Goal: Transaction & Acquisition: Purchase product/service

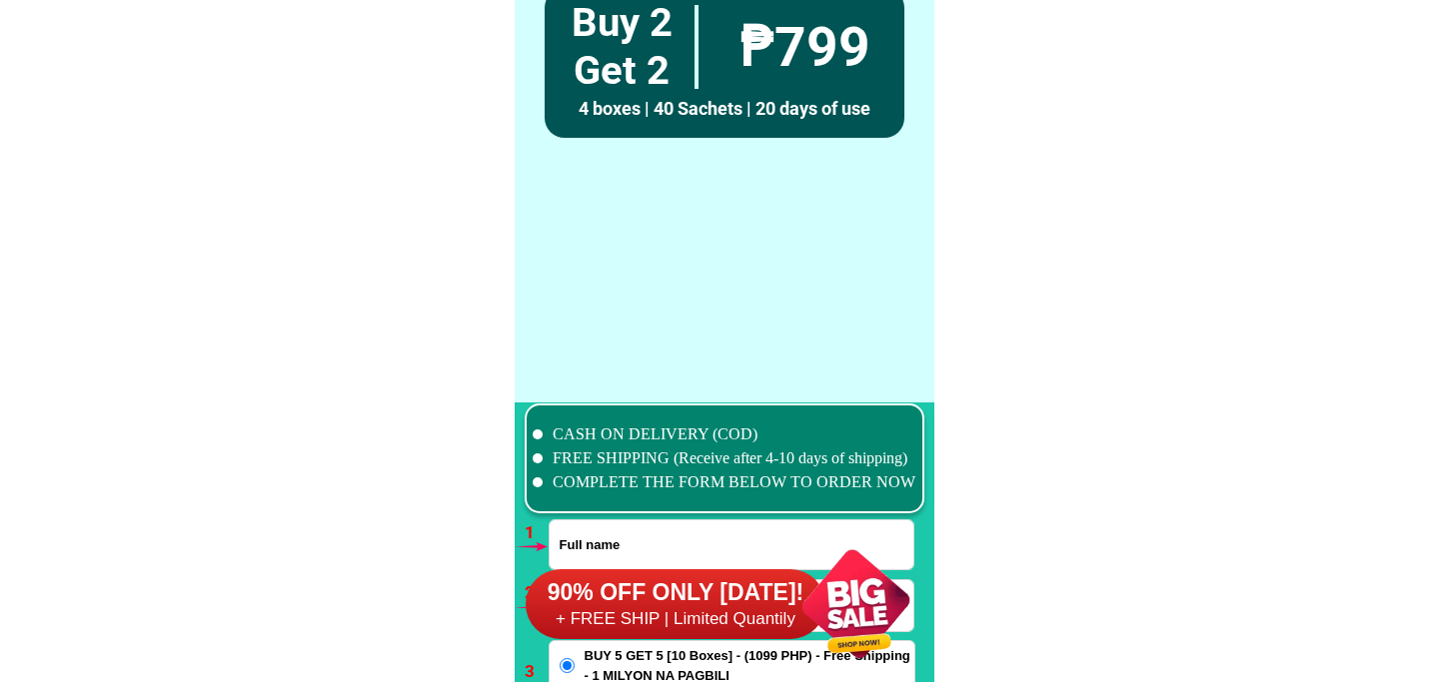
scroll to position [14690, 0]
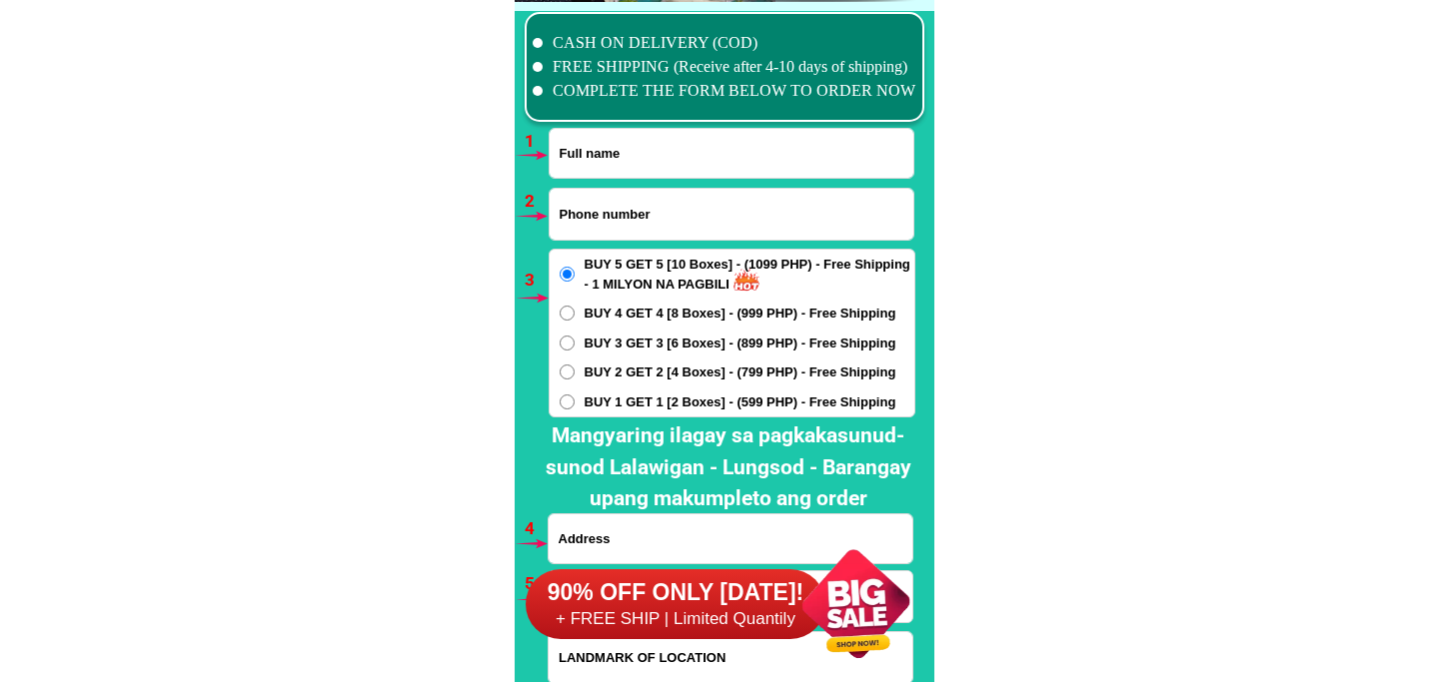
click at [644, 151] on input "Input full_name" at bounding box center [731, 153] width 364 height 49
paste input "[PERSON_NAME]"
type input "[PERSON_NAME]"
click at [751, 221] on input "Input phone_number" at bounding box center [731, 214] width 364 height 51
drag, startPoint x: 601, startPoint y: 225, endPoint x: 496, endPoint y: 231, distance: 105.1
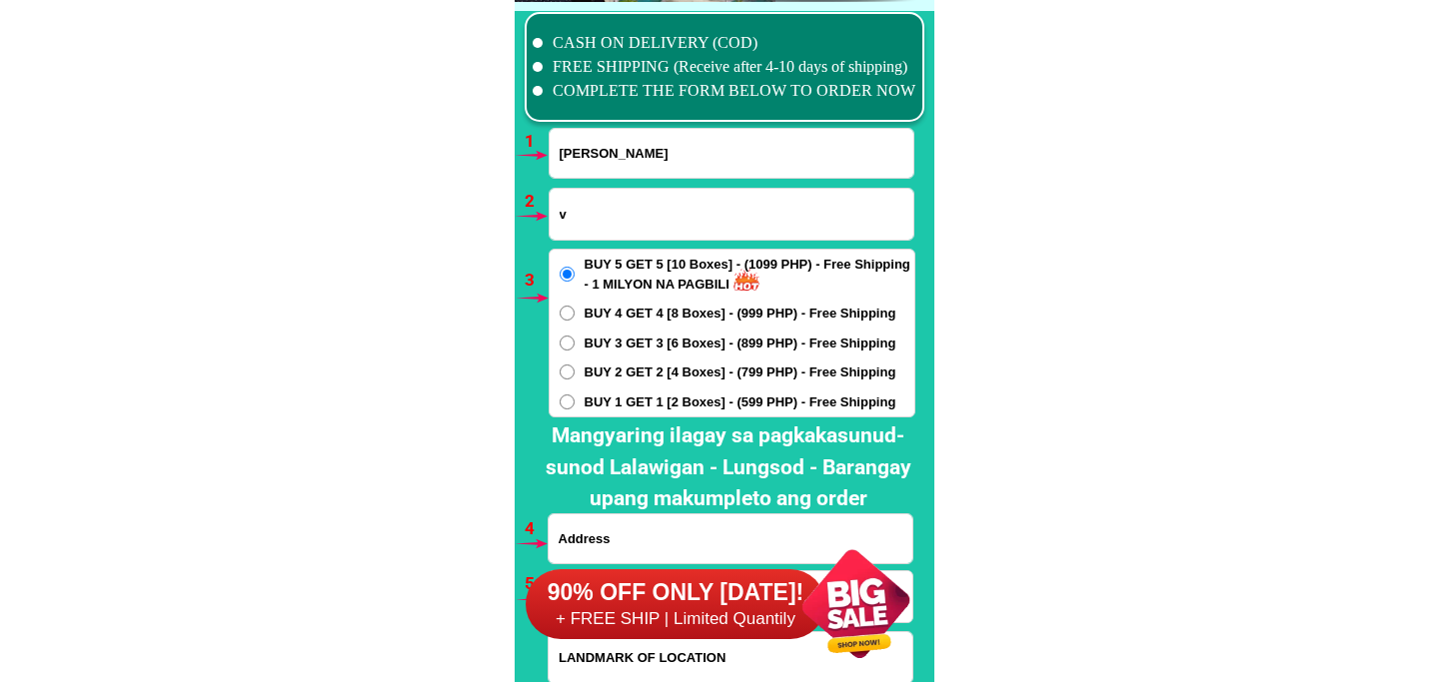
paste input "09972457784"
type input "09972457784"
click at [636, 396] on span "BUY 1 GET 1 [2 Boxes] - (599 PHP) - Free Shipping" at bounding box center [740, 403] width 312 height 20
click at [574, 396] on input "BUY 1 GET 1 [2 Boxes] - (599 PHP) - Free Shipping" at bounding box center [566, 402] width 15 height 15
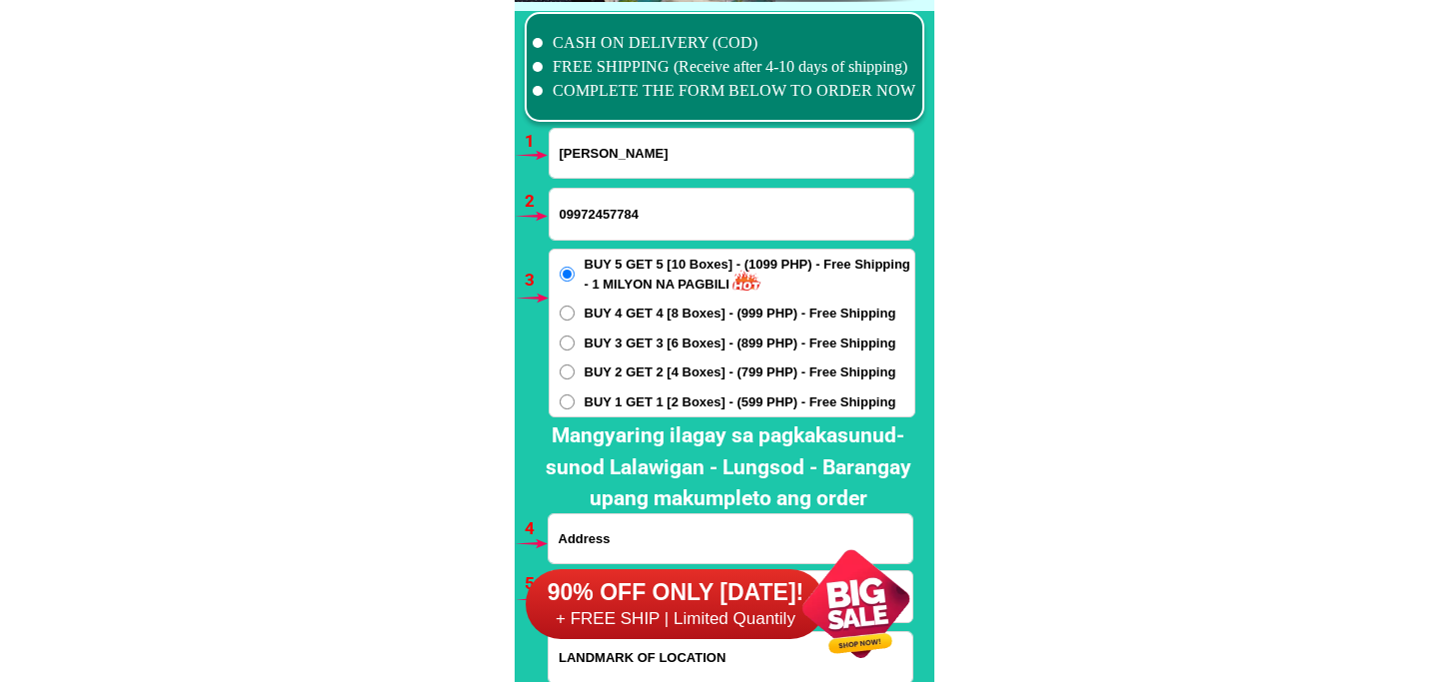
radio input "true"
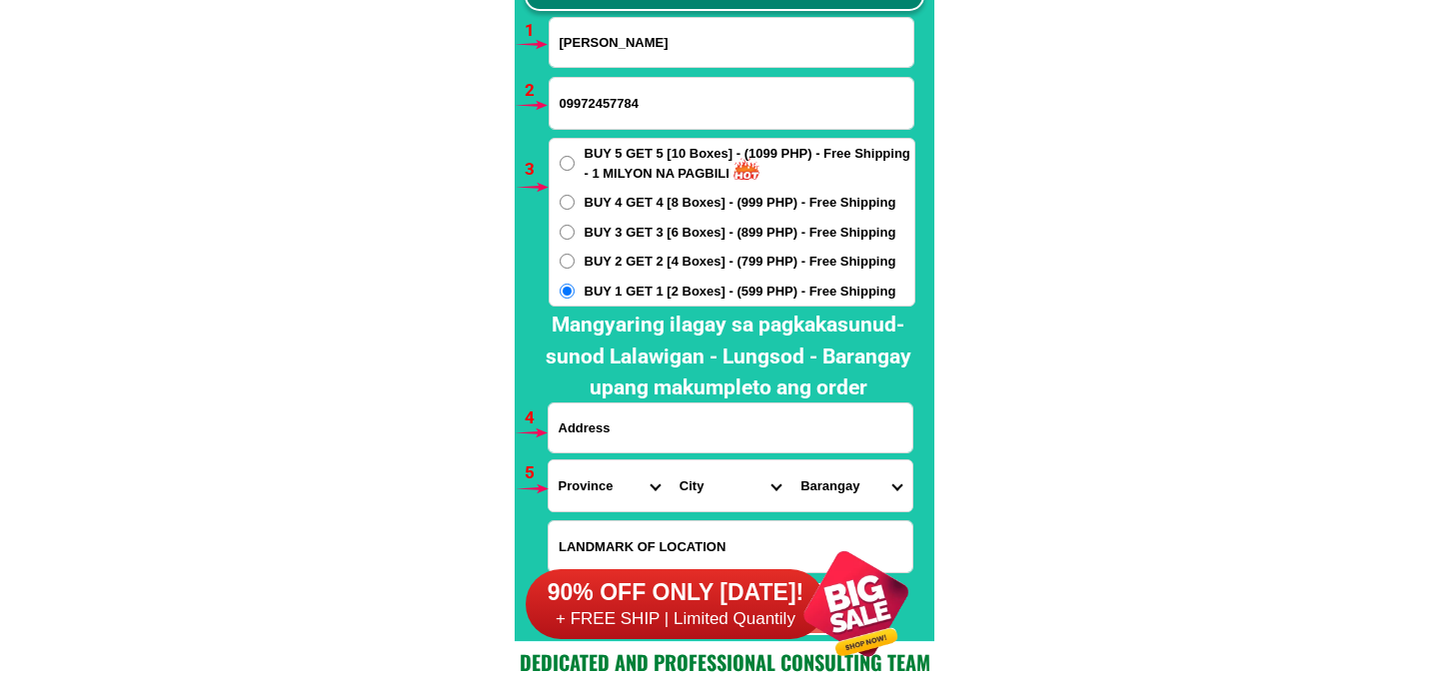
click at [604, 428] on input "Input address" at bounding box center [730, 428] width 364 height 49
paste input "buug zambongga sebogay barangay [GEOGRAPHIC_DATA]"
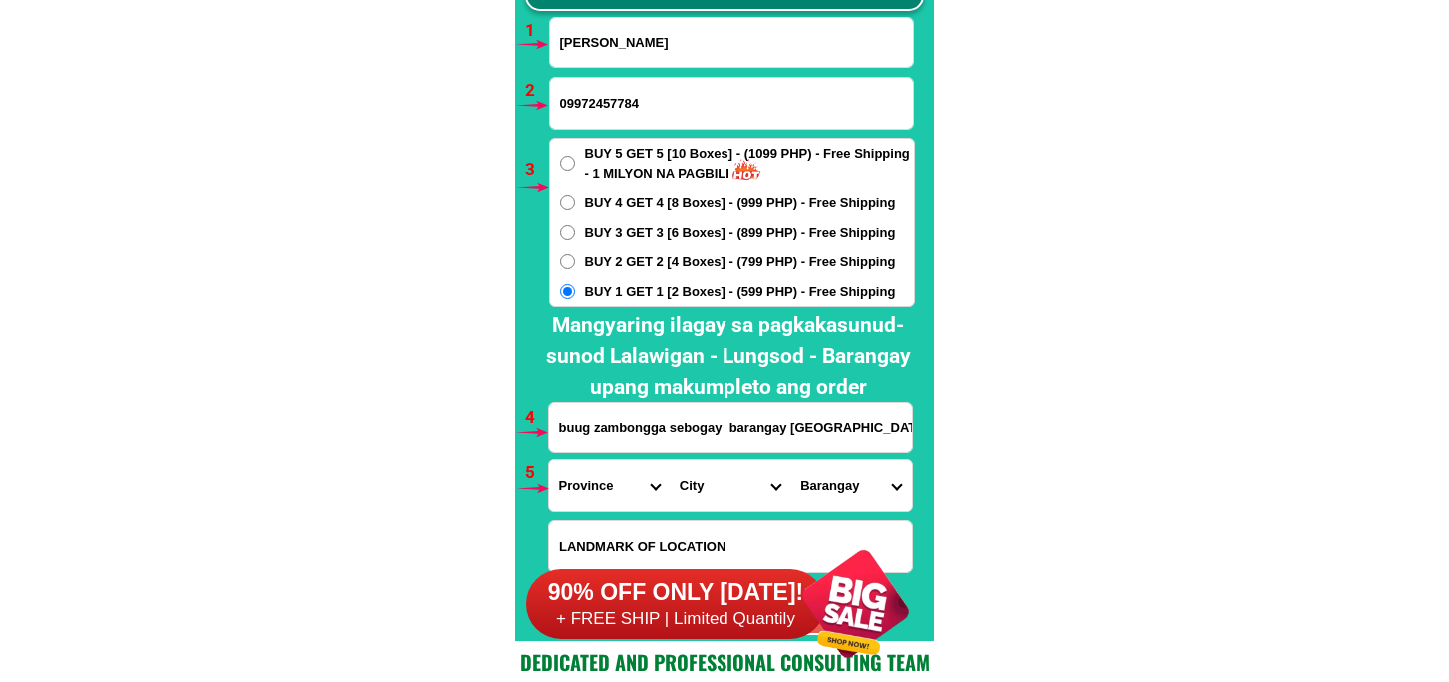
type input "buug zambongga sebogay barangay [GEOGRAPHIC_DATA]"
drag, startPoint x: 596, startPoint y: 485, endPoint x: 595, endPoint y: 473, distance: 12.0
click at [596, 485] on select "Province [GEOGRAPHIC_DATA] [GEOGRAPHIC_DATA][PERSON_NAME][GEOGRAPHIC_DATA][GEOG…" at bounding box center [608, 486] width 121 height 51
select select "63_480"
click at [548, 461] on select "Province [GEOGRAPHIC_DATA] [GEOGRAPHIC_DATA][PERSON_NAME][GEOGRAPHIC_DATA][GEOG…" at bounding box center [608, 486] width 121 height 51
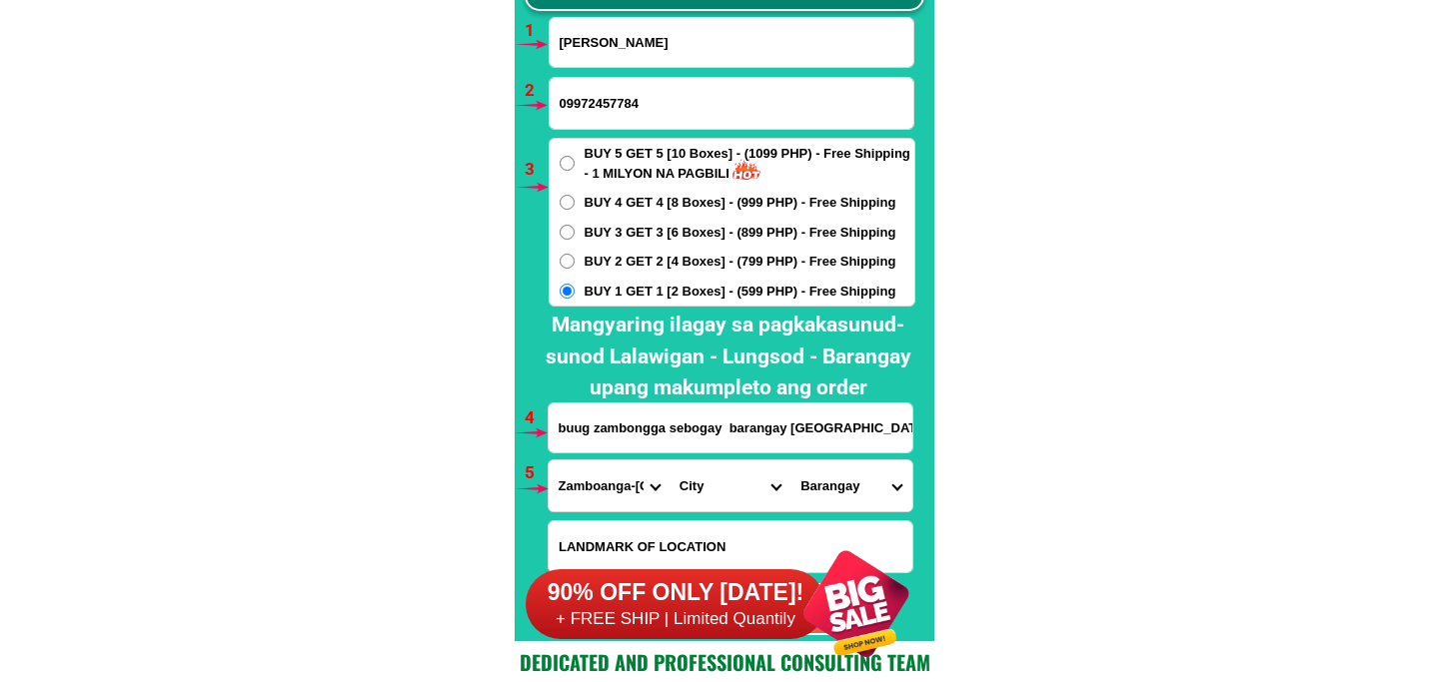
click at [722, 468] on select "City Buug [PERSON_NAME] Mabuhay [GEOGRAPHIC_DATA] Naga [GEOGRAPHIC_DATA] [PERSO…" at bounding box center [729, 486] width 121 height 51
select select "63_4802022"
click at [669, 461] on select "City Buug [PERSON_NAME] Mabuhay [GEOGRAPHIC_DATA] Naga [GEOGRAPHIC_DATA] [PERSO…" at bounding box center [729, 486] width 121 height 51
drag, startPoint x: 852, startPoint y: 503, endPoint x: 855, endPoint y: 464, distance: 40.1
click at [852, 501] on select "Barangay Agutayan Bagong [PERSON_NAME] [GEOGRAPHIC_DATA] [GEOGRAPHIC_DATA] Bula…" at bounding box center [850, 486] width 121 height 51
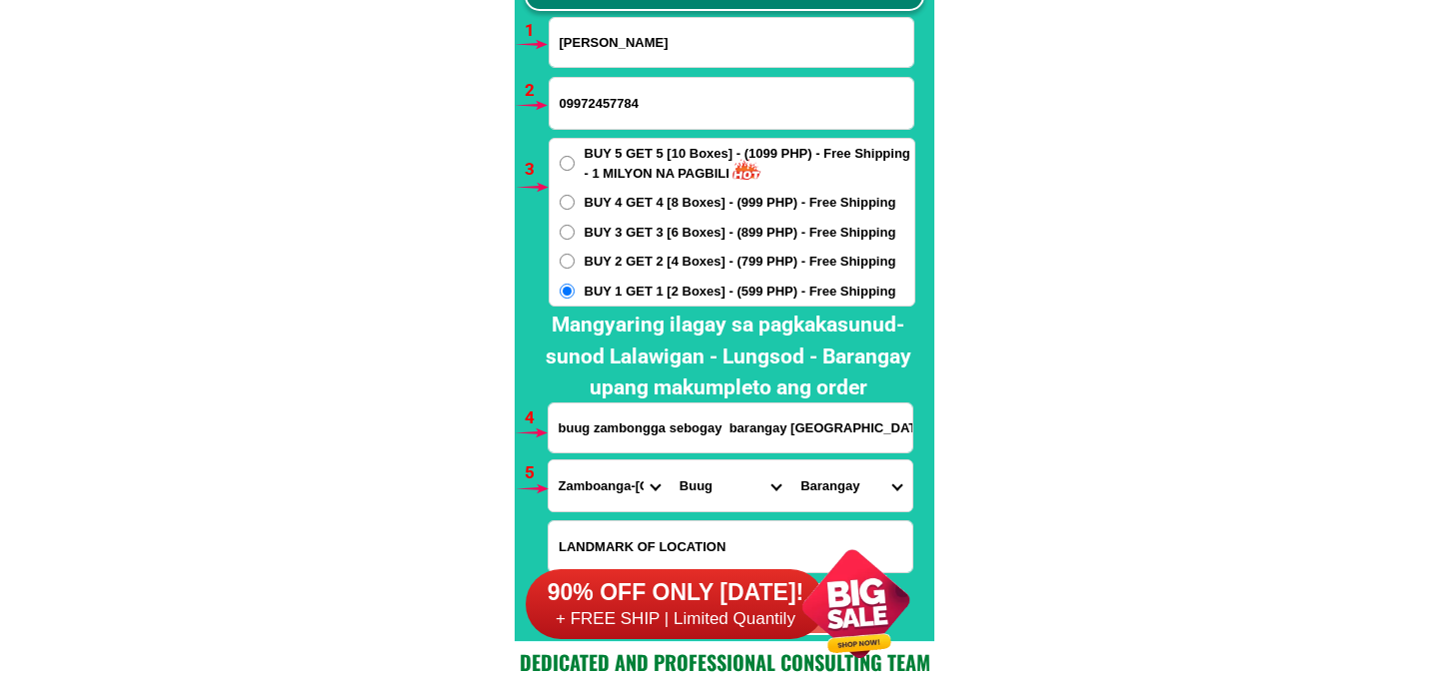
select select "63_48020227066"
click at [790, 461] on select "Barangay Agutayan Bagong [PERSON_NAME] [GEOGRAPHIC_DATA] [GEOGRAPHIC_DATA] Bula…" at bounding box center [850, 486] width 121 height 51
click at [869, 485] on select "Barangay Agutayan Bagong [PERSON_NAME] [GEOGRAPHIC_DATA] [GEOGRAPHIC_DATA] Bula…" at bounding box center [850, 486] width 121 height 51
click at [790, 461] on select "Barangay Agutayan Bagong [PERSON_NAME] [GEOGRAPHIC_DATA] [GEOGRAPHIC_DATA] Bula…" at bounding box center [850, 486] width 121 height 51
click at [853, 478] on select "Barangay Agutayan Bagong [PERSON_NAME] [GEOGRAPHIC_DATA] [GEOGRAPHIC_DATA] Bula…" at bounding box center [850, 486] width 121 height 51
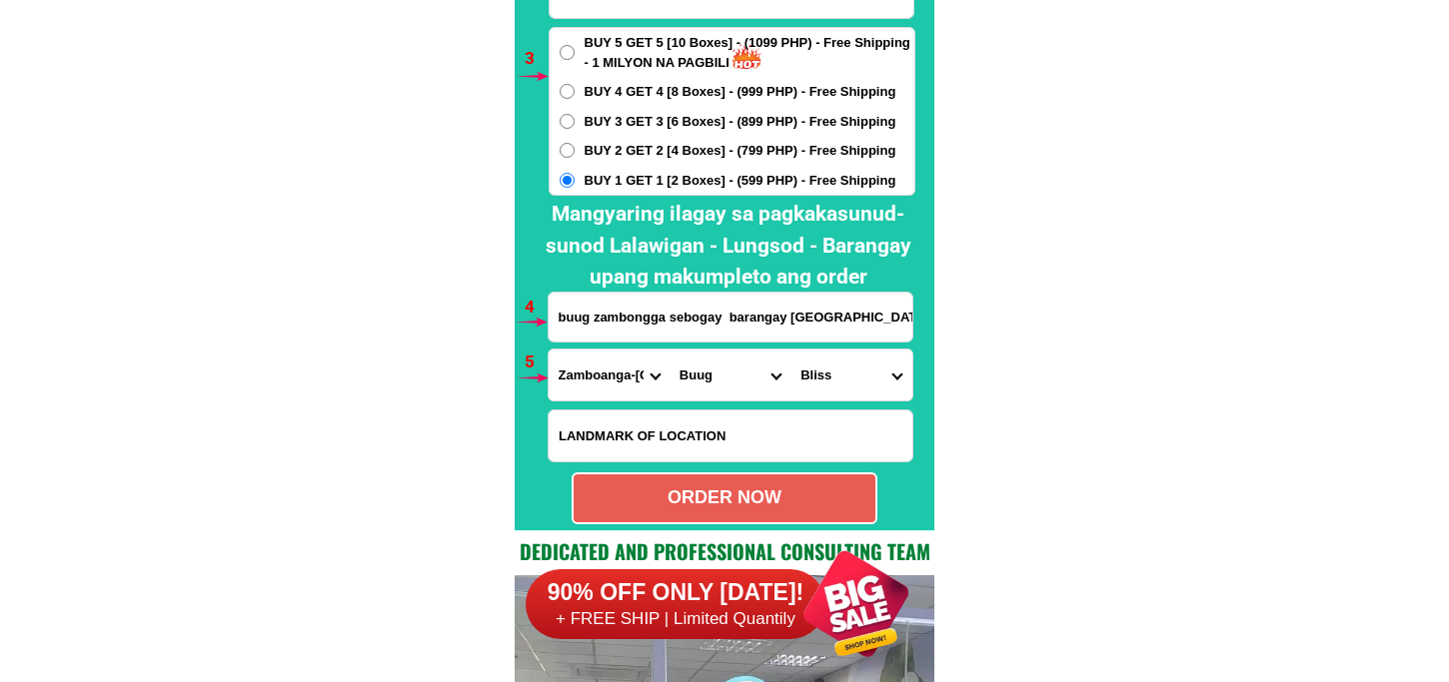
click at [732, 500] on div "ORDER NOW" at bounding box center [724, 498] width 302 height 27
type input "09972457784"
radio input "true"
